Goal: Task Accomplishment & Management: Manage account settings

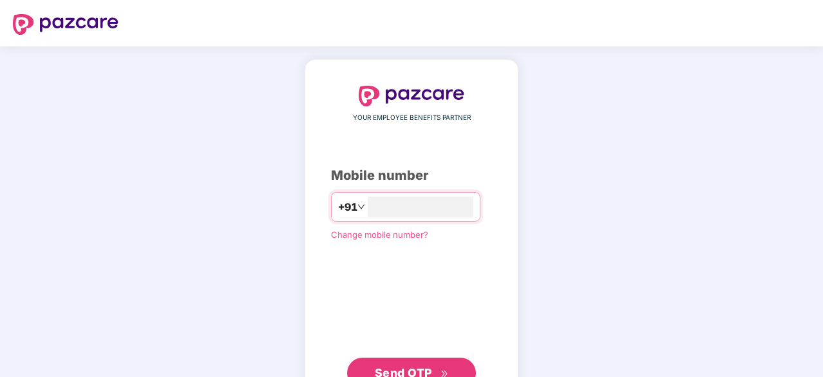
type input "**********"
click at [407, 371] on span "Send OTP" at bounding box center [403, 372] width 57 height 14
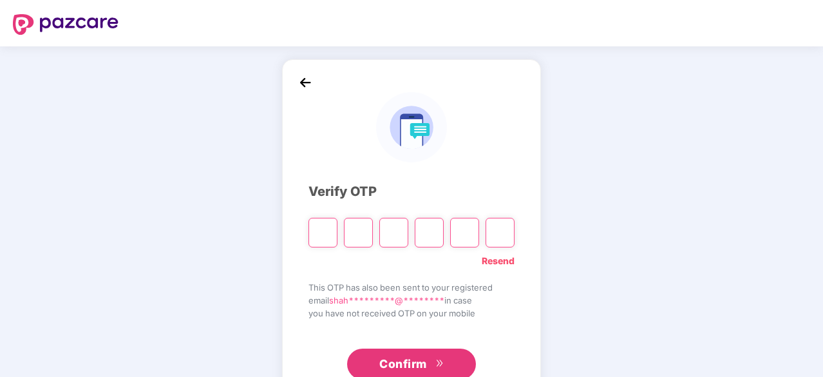
type input "*"
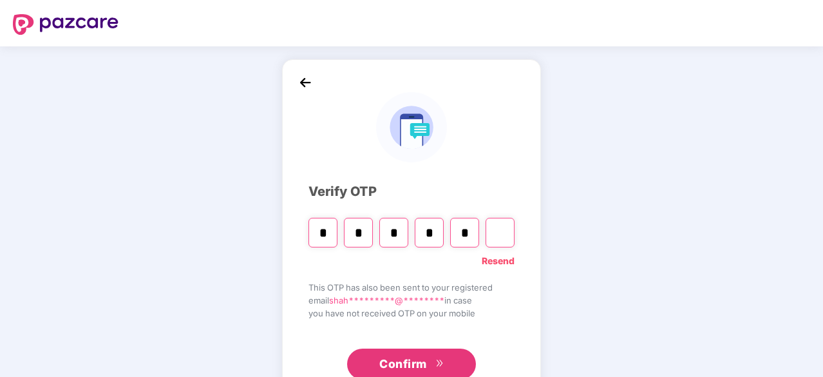
type input "*"
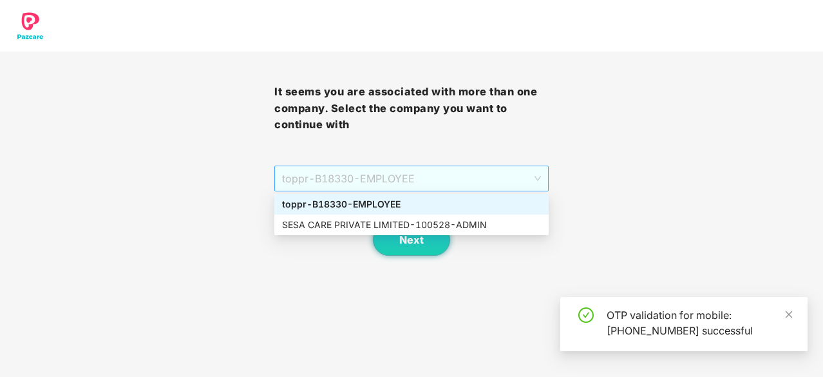
click at [407, 185] on span "toppr - B18330 - EMPLOYEE" at bounding box center [411, 178] width 259 height 24
click at [349, 227] on div "SESA CARE PRIVATE LIMITED - 100528 - ADMIN" at bounding box center [411, 225] width 259 height 14
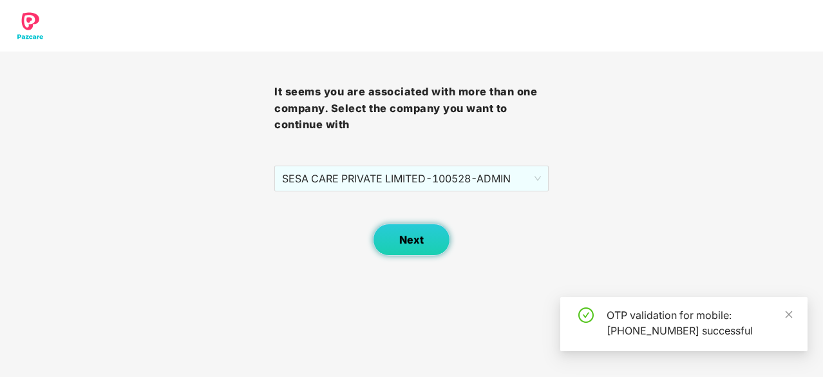
click at [414, 242] on span "Next" at bounding box center [411, 240] width 24 height 12
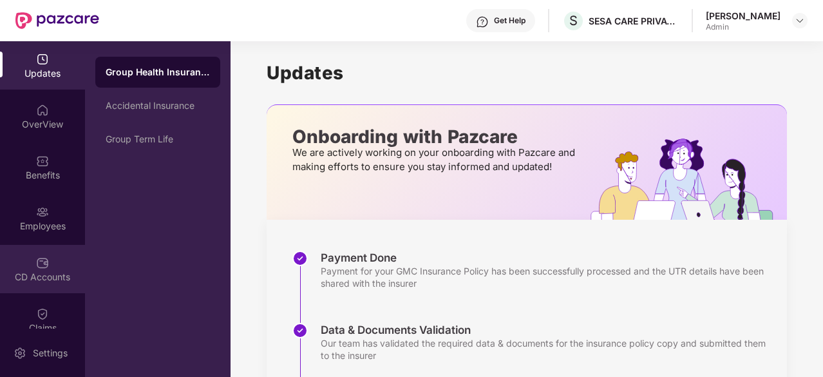
click at [38, 258] on img at bounding box center [42, 262] width 13 height 13
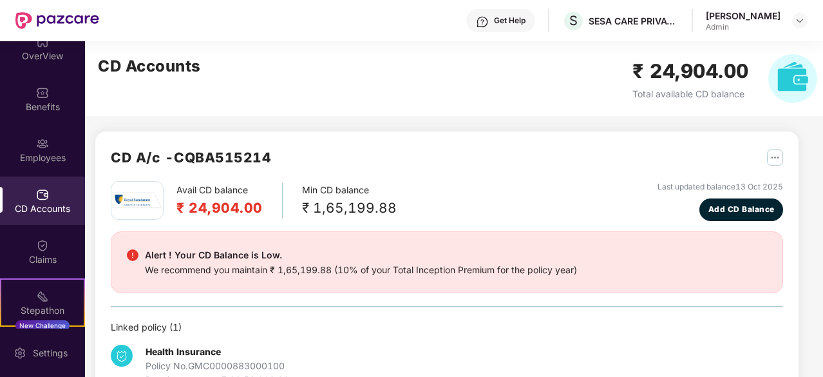
scroll to position [70, 0]
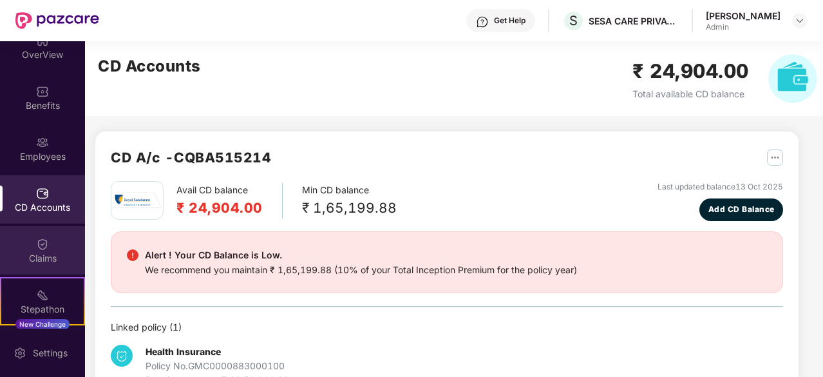
click at [40, 247] on img at bounding box center [42, 244] width 13 height 13
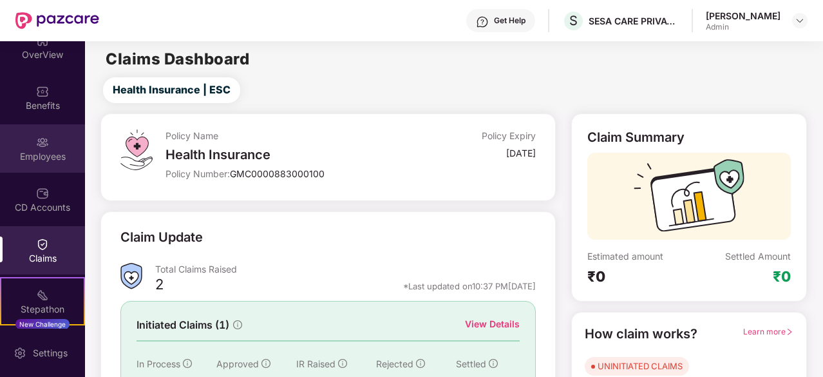
click at [43, 143] on img at bounding box center [42, 142] width 13 height 13
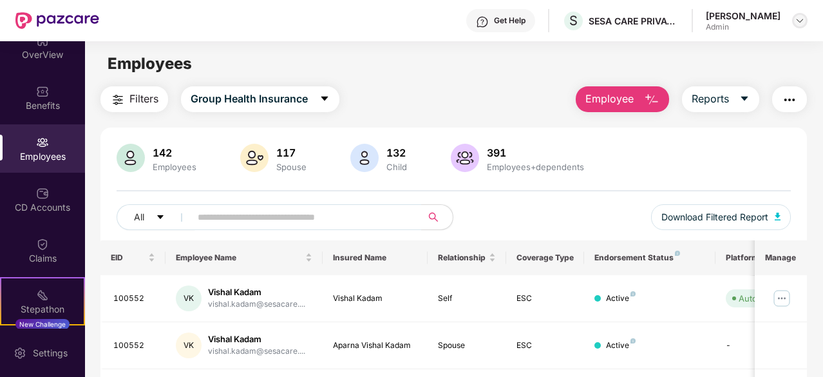
click at [800, 16] on img at bounding box center [800, 20] width 10 height 10
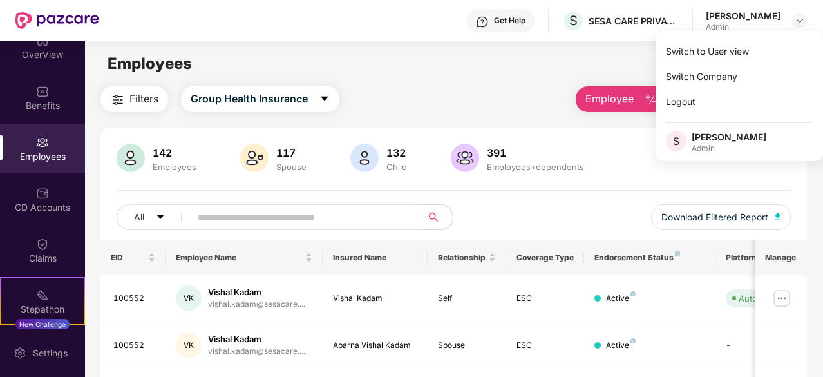
click at [432, 81] on main "Employees Filters Group Health Insurance Employee Reports 142 Employees 117 Spo…" at bounding box center [454, 229] width 738 height 377
